Goal: Task Accomplishment & Management: Manage account settings

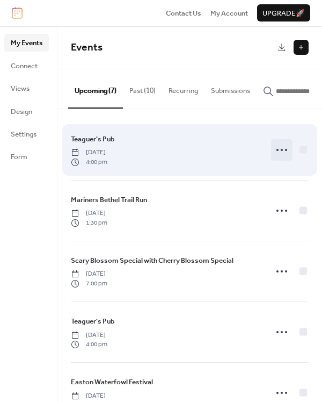
click at [280, 153] on icon at bounding box center [281, 149] width 17 height 17
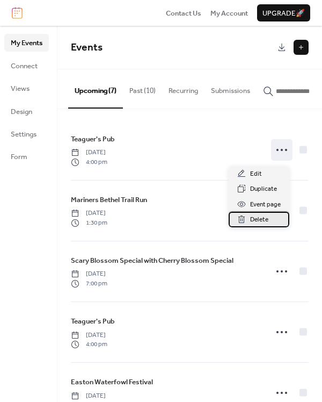
click at [264, 220] on span "Delete" at bounding box center [259, 219] width 18 height 11
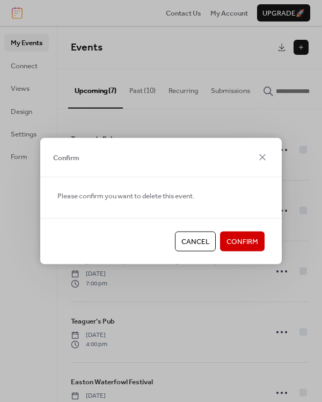
click at [236, 240] on span "Confirm" at bounding box center [243, 241] width 32 height 11
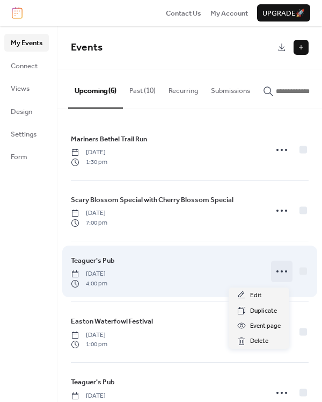
click at [279, 276] on icon at bounding box center [281, 271] width 17 height 17
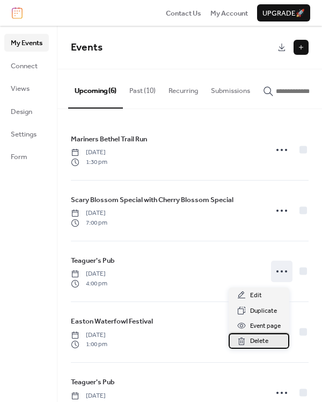
click at [265, 341] on span "Delete" at bounding box center [259, 341] width 18 height 11
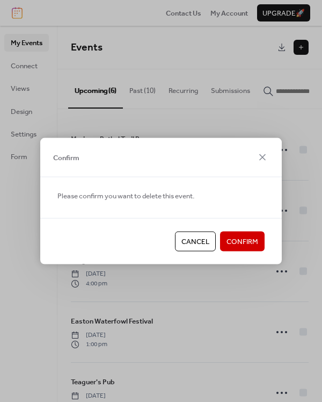
click at [238, 244] on span "Confirm" at bounding box center [243, 241] width 32 height 11
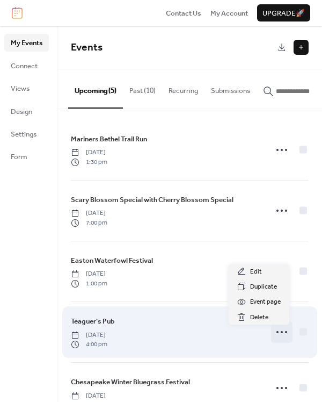
click at [278, 341] on icon at bounding box center [281, 331] width 17 height 17
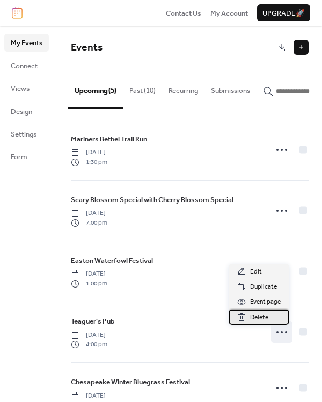
click at [257, 319] on span "Delete" at bounding box center [259, 317] width 18 height 11
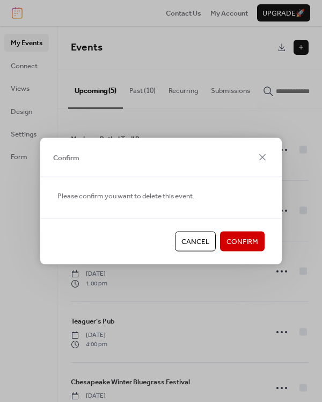
click at [245, 245] on span "Confirm" at bounding box center [243, 241] width 32 height 11
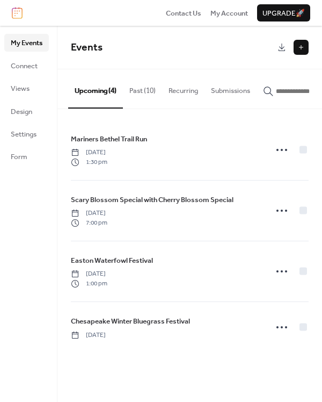
click at [148, 90] on button "Past (10)" at bounding box center [142, 88] width 39 height 38
